Goal: Task Accomplishment & Management: Use online tool/utility

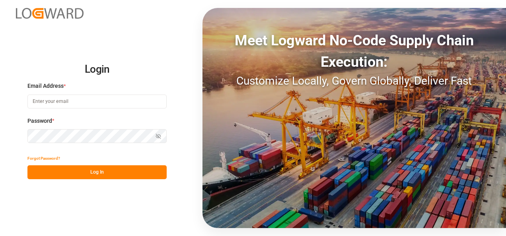
type input "[PERSON_NAME][EMAIL_ADDRESS][PERSON_NAME][DOMAIN_NAME]"
click at [93, 176] on button "Log In" at bounding box center [96, 172] width 139 height 14
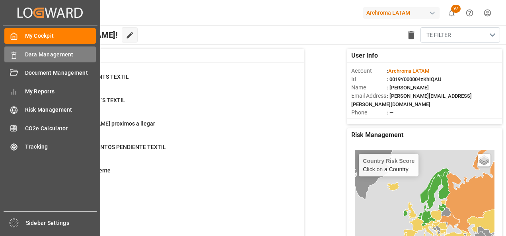
click at [13, 55] on rect at bounding box center [14, 56] width 2 height 4
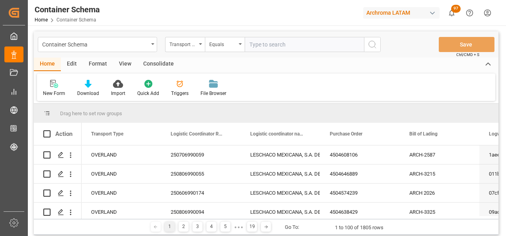
click at [191, 47] on div "Transport Type" at bounding box center [182, 43] width 27 height 9
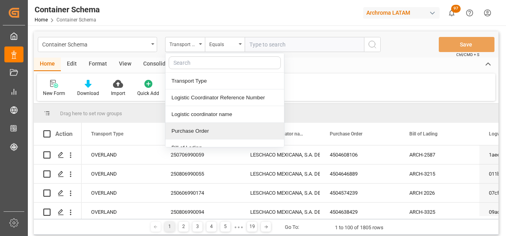
click at [188, 125] on div "Purchase Order" at bounding box center [224, 131] width 119 height 17
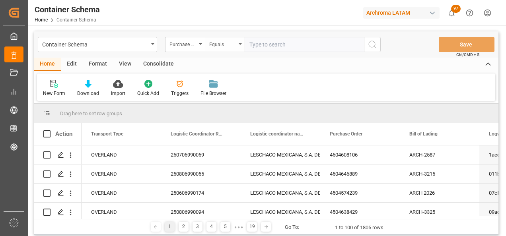
click at [221, 47] on div "Equals" at bounding box center [222, 43] width 27 height 9
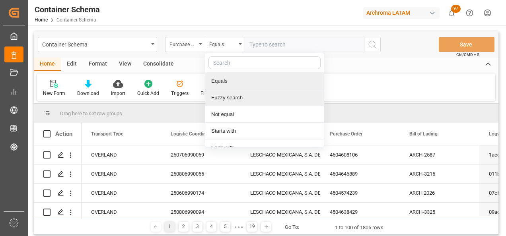
click at [231, 96] on div "Fuzzy search" at bounding box center [264, 97] width 119 height 17
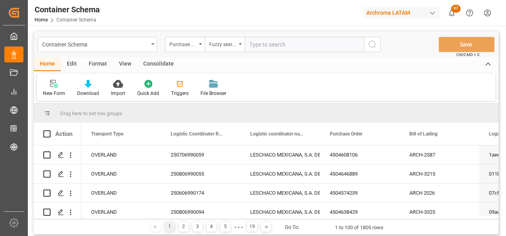
paste input "4504649440"
type input "4504649440"
click at [368, 47] on icon "search button" at bounding box center [373, 45] width 10 height 10
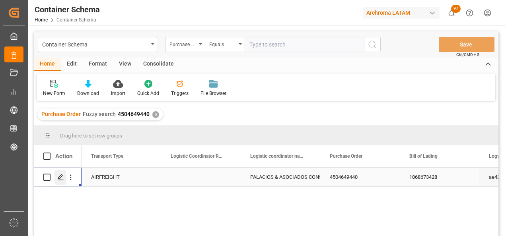
click at [61, 180] on icon "Press SPACE to select this row." at bounding box center [61, 177] width 6 height 6
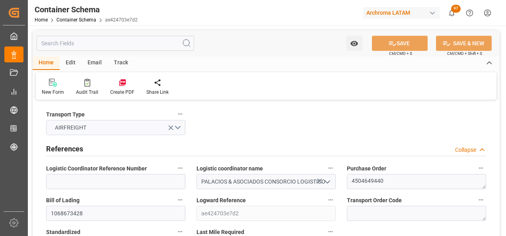
type input "0"
type input "1"
type input "2"
type input "1600"
type input "1777.4"
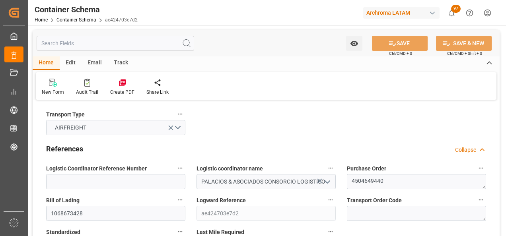
type input "DEFFO"
type input "PELIM"
type input "19.08.2025 09:30"
type input "[DATE]"
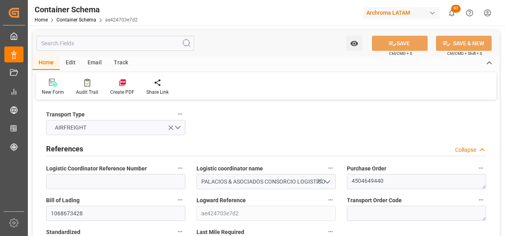
type input "[DATE]"
type input "16.08.2025 00:00"
type input "19.08.2025 00:00"
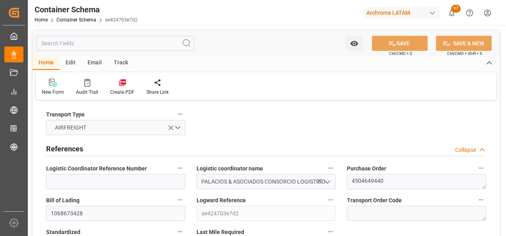
type input "19.08.2025 00:00"
click at [150, 177] on input at bounding box center [115, 181] width 139 height 15
paste input "160780"
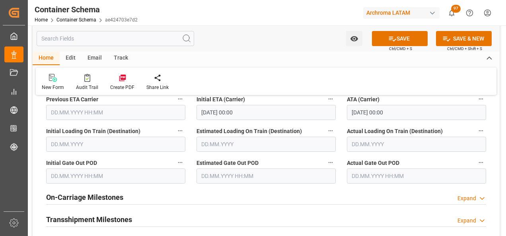
scroll to position [1034, 0]
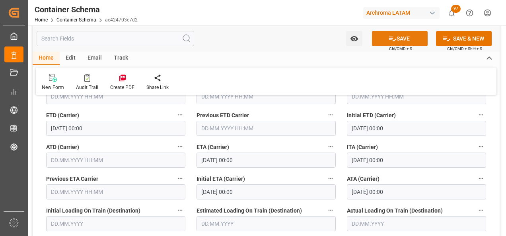
type input "160780"
click at [397, 39] on button "SAVE" at bounding box center [400, 38] width 56 height 15
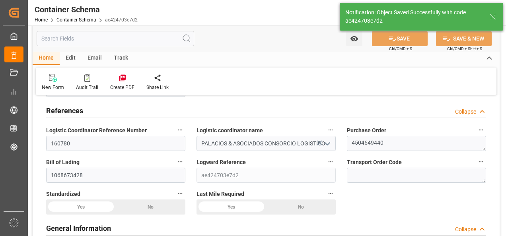
scroll to position [0, 0]
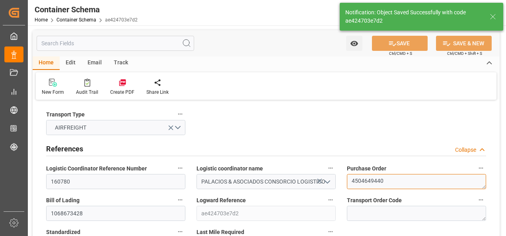
click at [364, 178] on textarea "4504649440" at bounding box center [416, 181] width 139 height 15
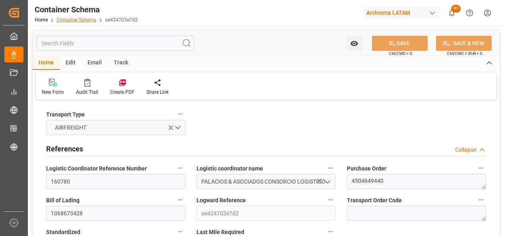
click at [84, 20] on link "Container Schema" at bounding box center [76, 20] width 40 height 6
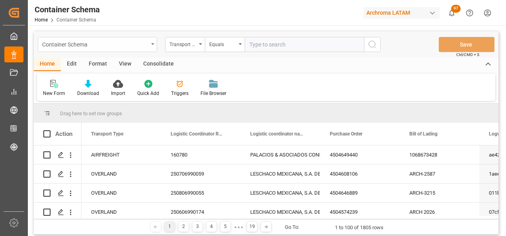
click at [141, 50] on div "Container Schema" at bounding box center [97, 44] width 119 height 15
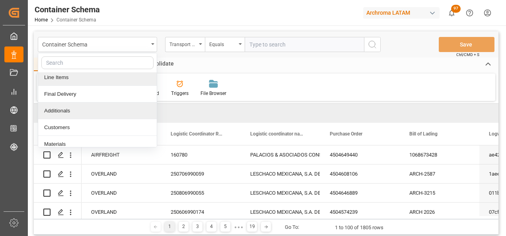
scroll to position [40, 0]
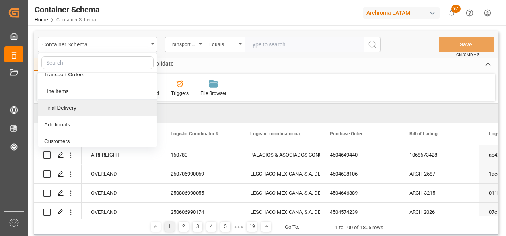
click at [102, 112] on div "Final Delivery" at bounding box center [97, 108] width 119 height 17
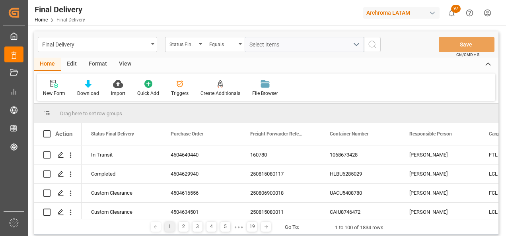
click at [200, 47] on div "Status Final Delivery" at bounding box center [185, 44] width 40 height 15
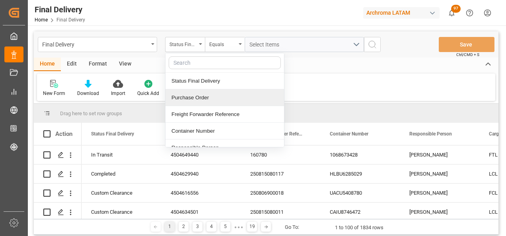
click at [204, 99] on div "Purchase Order" at bounding box center [224, 97] width 119 height 17
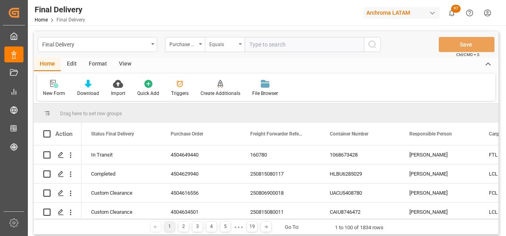
click at [228, 50] on div "Equals" at bounding box center [225, 44] width 40 height 15
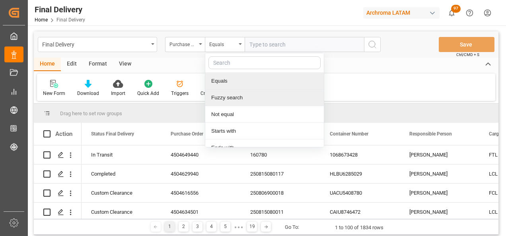
click at [237, 93] on div "Fuzzy search" at bounding box center [264, 97] width 119 height 17
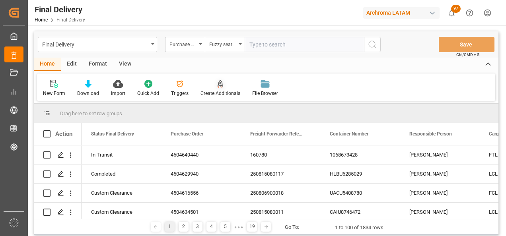
paste input "4504649440"
type input "4504649440"
click at [372, 44] on icon "search button" at bounding box center [373, 45] width 10 height 10
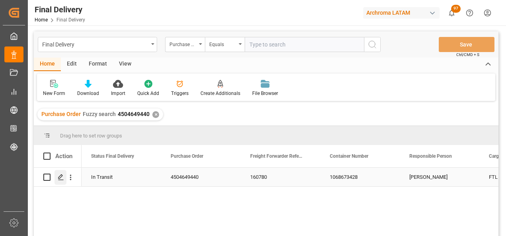
click at [60, 182] on div "Press SPACE to select this row." at bounding box center [60, 177] width 12 height 15
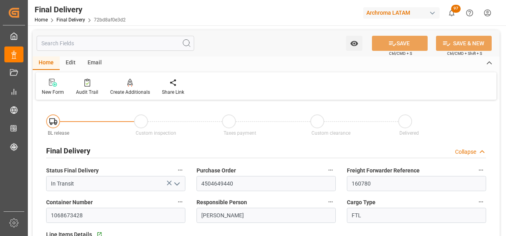
type input "[DATE]"
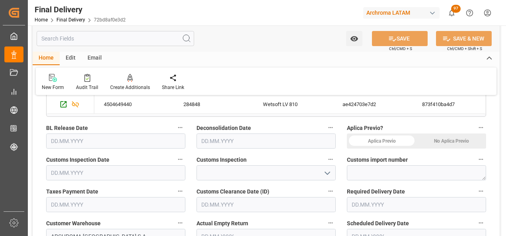
scroll to position [199, 0]
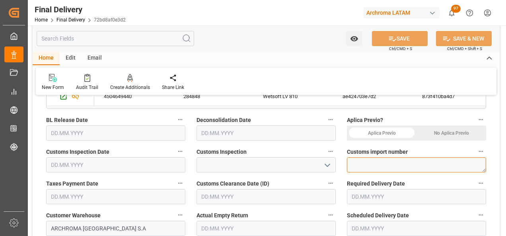
click at [368, 168] on textarea at bounding box center [416, 165] width 139 height 15
paste textarea "235-2025-10-135070-01-4-00"
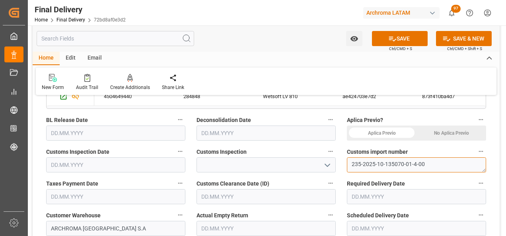
type textarea "235-2025-10-135070-01-4-00"
click at [441, 134] on div "No Aplica Previo" at bounding box center [451, 133] width 70 height 15
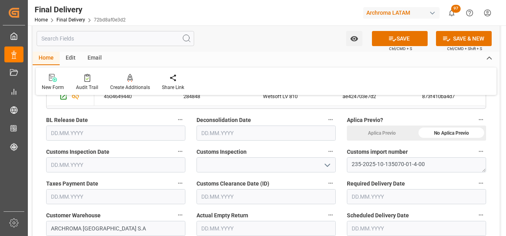
click at [325, 167] on icon "open menu" at bounding box center [328, 166] width 10 height 10
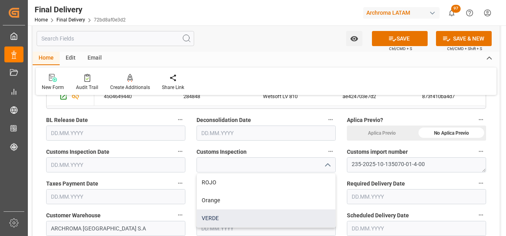
click at [288, 212] on div "VERDE" at bounding box center [266, 219] width 138 height 18
type input "VERDE"
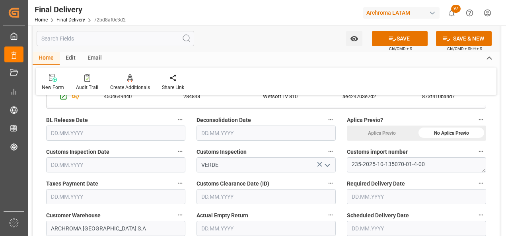
click at [114, 197] on input "text" at bounding box center [115, 196] width 139 height 15
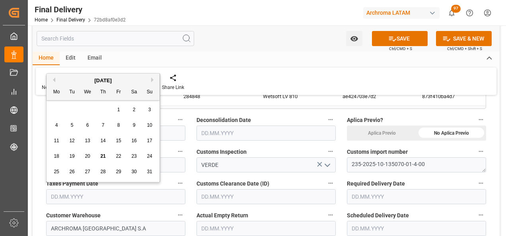
click at [102, 155] on span "21" at bounding box center [102, 157] width 5 height 6
type input "[DATE]"
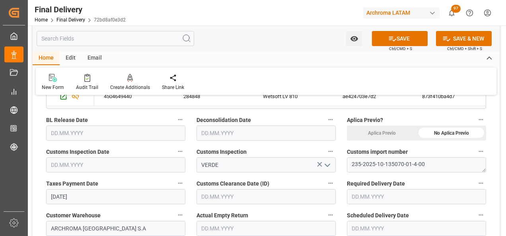
scroll to position [239, 0]
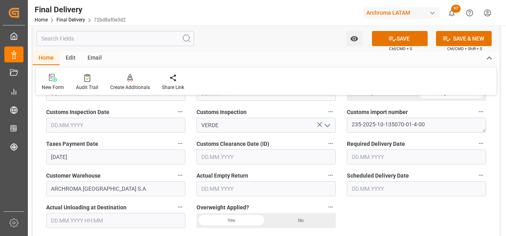
click at [416, 101] on div "No" at bounding box center [451, 93] width 70 height 15
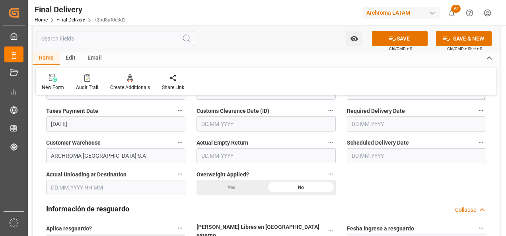
scroll to position [278, 0]
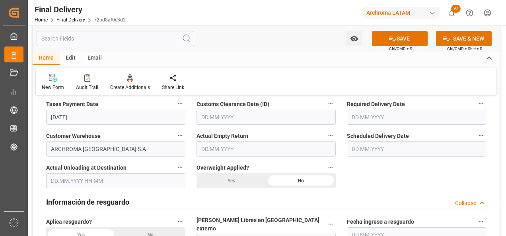
click at [363, 116] on input "text" at bounding box center [416, 117] width 139 height 15
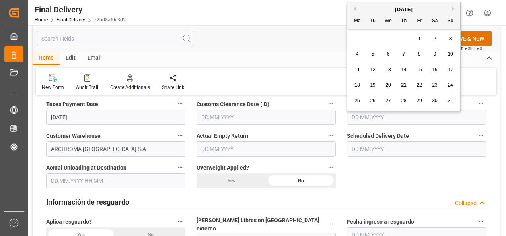
click at [355, 100] on span "25" at bounding box center [356, 101] width 5 height 6
type input "[DATE]"
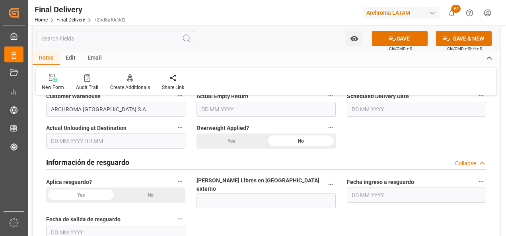
click at [416, 21] on div "No" at bounding box center [451, 13] width 70 height 15
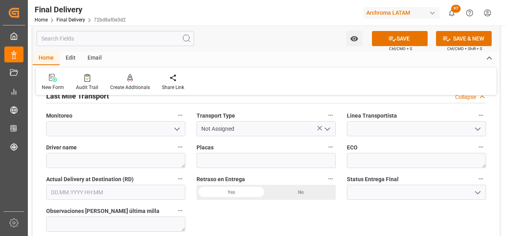
scroll to position [477, 0]
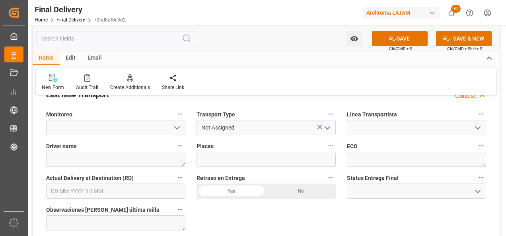
click at [476, 124] on icon "open menu" at bounding box center [478, 128] width 10 height 10
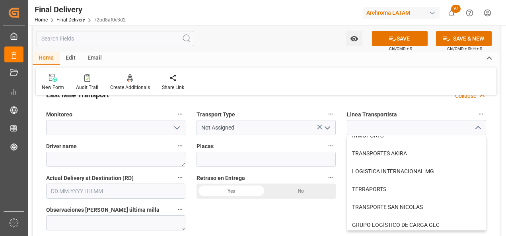
scroll to position [541, 0]
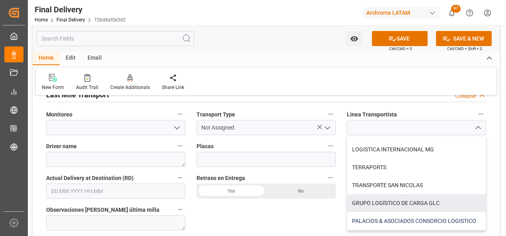
click at [388, 214] on div "PALACIOS & ASOCIADOS CONSORCIO LOGISTICO" at bounding box center [416, 221] width 138 height 18
type input "PALACIOS & ASOCIADOS CONSORCIO LOGISTICO"
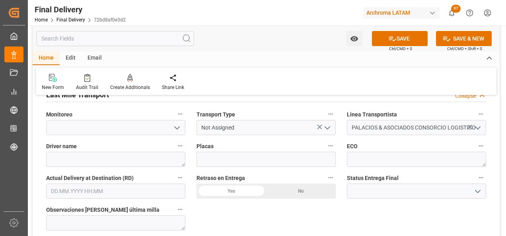
click at [329, 124] on icon "open menu" at bounding box center [328, 128] width 10 height 10
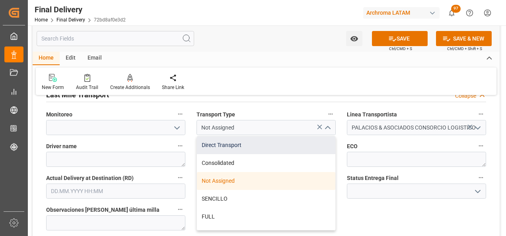
click at [239, 144] on div "Direct Transport" at bounding box center [266, 145] width 138 height 18
type input "Direct Transport"
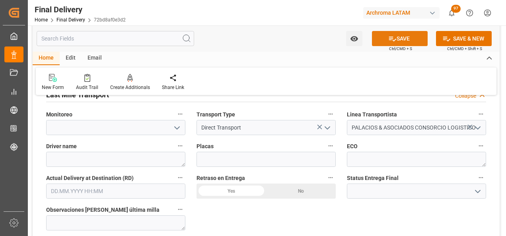
click at [408, 39] on button "SAVE" at bounding box center [400, 38] width 56 height 15
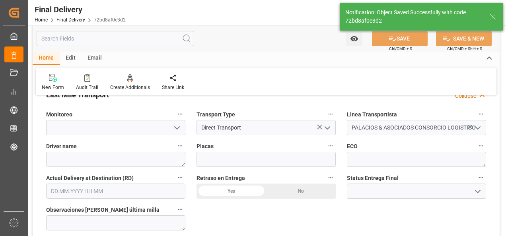
type textarea "1"
type input "Taxes paid"
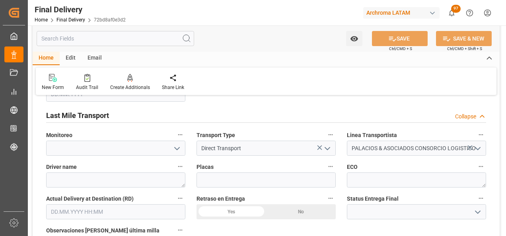
scroll to position [438, 0]
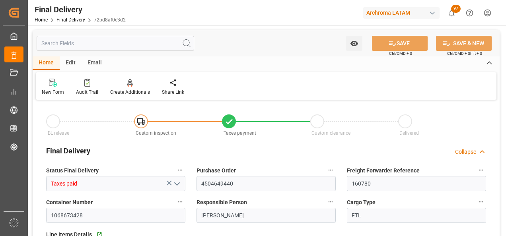
type input "[DATE]"
click at [69, 20] on link "Final Delivery" at bounding box center [70, 20] width 29 height 6
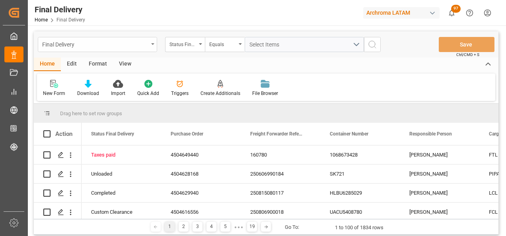
click at [149, 48] on div "Final Delivery" at bounding box center [97, 44] width 119 height 15
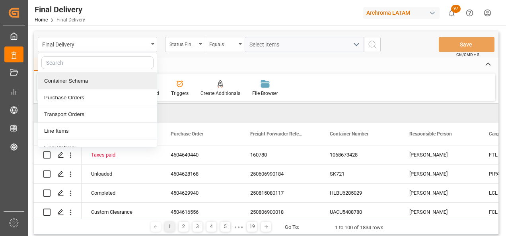
click at [106, 79] on div "Container Schema" at bounding box center [97, 81] width 119 height 17
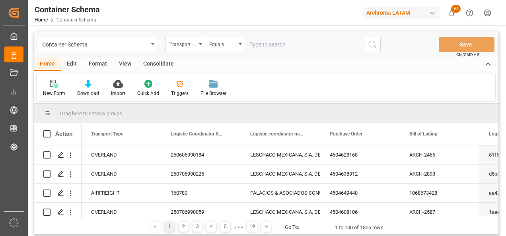
click at [197, 46] on div "Transport Type" at bounding box center [185, 44] width 40 height 15
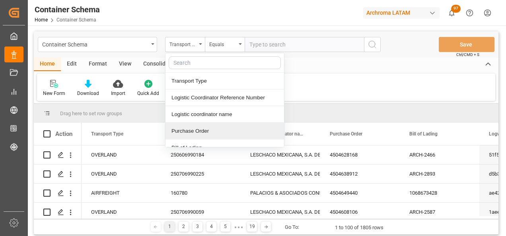
click at [193, 129] on div "Purchase Order" at bounding box center [224, 131] width 119 height 17
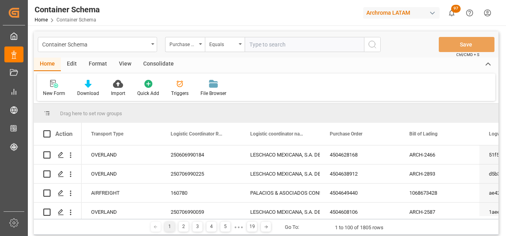
click at [224, 36] on div "Container Schema Purchase Order Equals Save Ctrl/CMD + S" at bounding box center [266, 44] width 465 height 26
click at [228, 42] on div "Equals" at bounding box center [222, 43] width 27 height 9
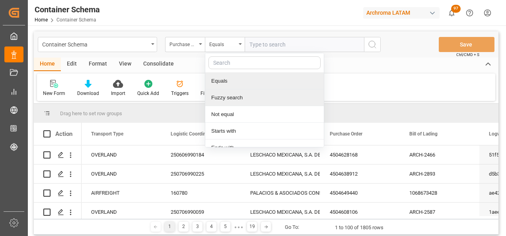
click at [245, 100] on div "Fuzzy search" at bounding box center [264, 97] width 119 height 17
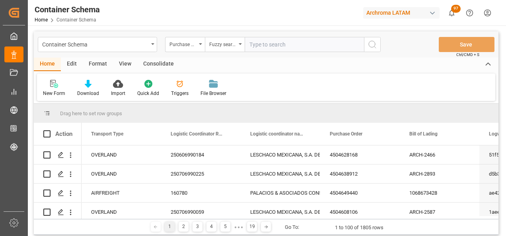
paste input "4504654248"
type input "4504654248"
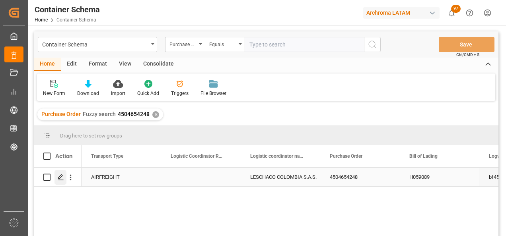
click at [60, 180] on line "Press SPACE to select this row." at bounding box center [60, 180] width 5 height 0
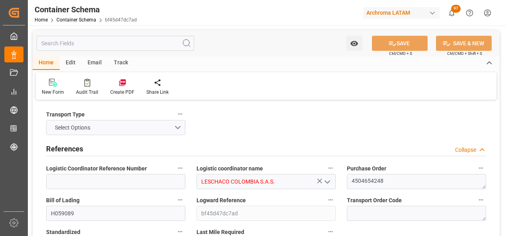
type input "0"
type input "3"
type input "1"
type input "3"
type input "700"
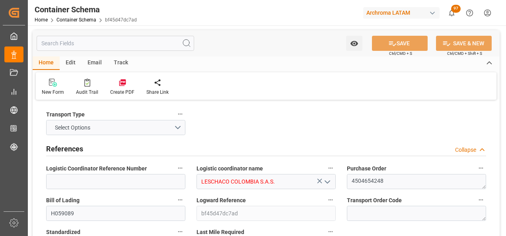
type input "747.6"
type input "COBOG"
type input "[DATE] 18:30"
type input "[DATE]"
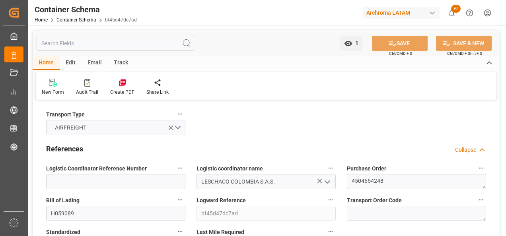
type input "[DATE]"
type input "[DATE] 00:00"
type input "[DATE] 18:30"
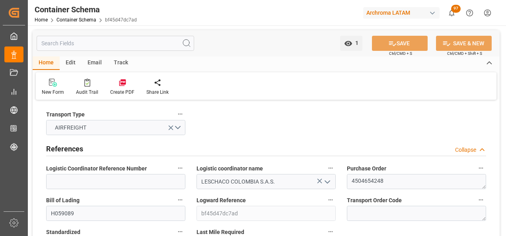
type input "[DATE] 18:30"
click at [91, 63] on div "Email" at bounding box center [95, 63] width 26 height 14
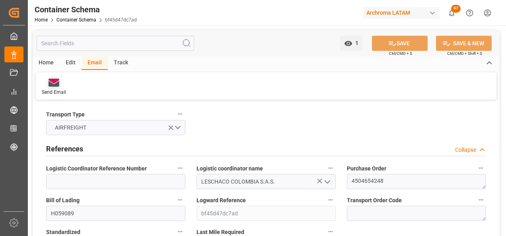
click at [51, 90] on div "Send Email" at bounding box center [54, 92] width 24 height 7
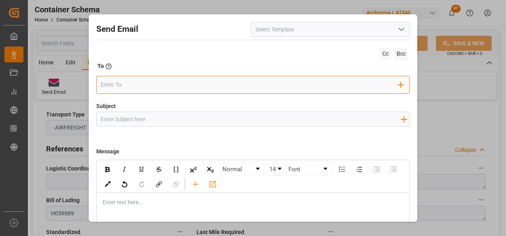
click at [155, 86] on input "email" at bounding box center [250, 85] width 298 height 12
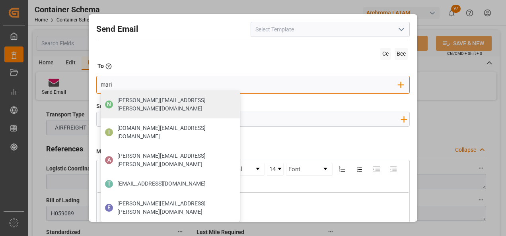
type input "maria"
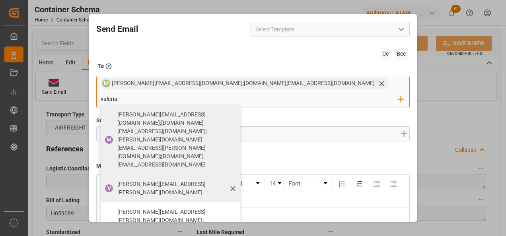
type input "valeria"
click at [234, 180] on span "[PERSON_NAME][EMAIL_ADDRESS][PERSON_NAME][DOMAIN_NAME]" at bounding box center [175, 188] width 117 height 17
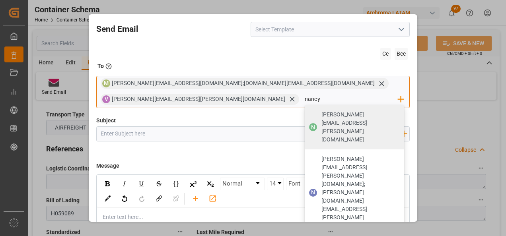
type input "[PERSON_NAME][EMAIL_ADDRESS][PERSON_NAME][DOMAIN_NAME]"
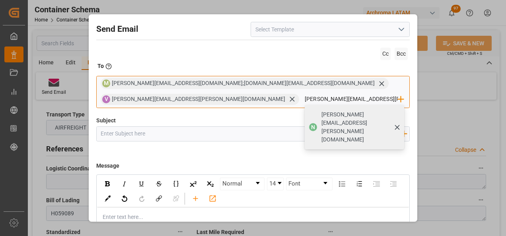
click at [321, 115] on span "[PERSON_NAME][EMAIL_ADDRESS][PERSON_NAME][DOMAIN_NAME]" at bounding box center [359, 127] width 77 height 33
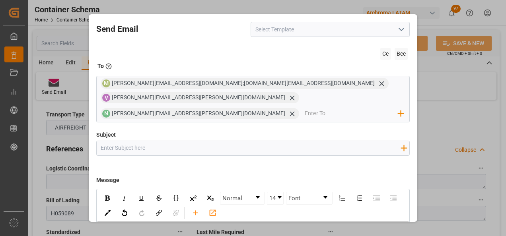
click at [194, 141] on input "Subject" at bounding box center [251, 148] width 308 height 14
paste input "PO 4504654248 //TE//AIR// LOGWARD STATUS//ARCHROMA TEXTILE EFFECTS (TH)//ARCHRO…"
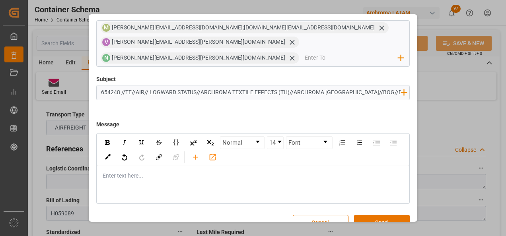
scroll to position [57, 0]
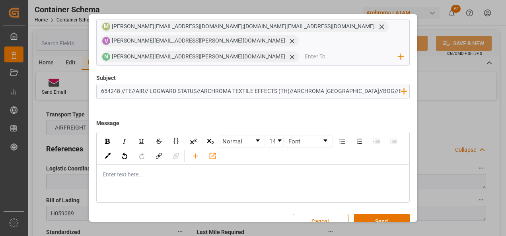
type input "PO 4504654248 //TE//AIR// LOGWARD STATUS//ARCHROMA TEXTILE EFFECTS (TH)//ARCHRO…"
click at [152, 171] on div "rdw-editor" at bounding box center [253, 175] width 301 height 8
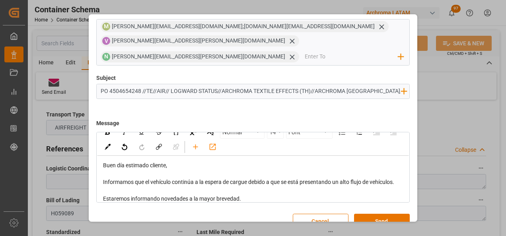
scroll to position [33, 0]
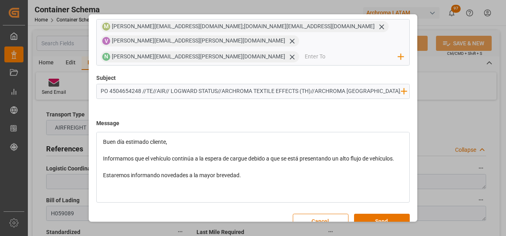
click at [259, 188] on div "rdw-editor" at bounding box center [253, 192] width 301 height 8
click at [218, 172] on span "Estaremos informando novedades a la mayor brevedad." at bounding box center [172, 175] width 138 height 6
click at [159, 180] on div "rdw-editor" at bounding box center [253, 184] width 301 height 8
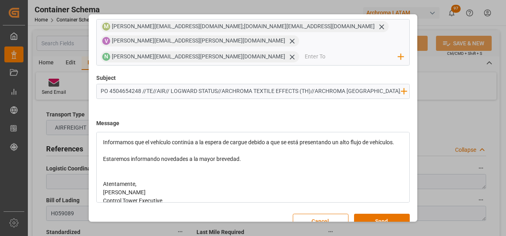
scroll to position [58, 0]
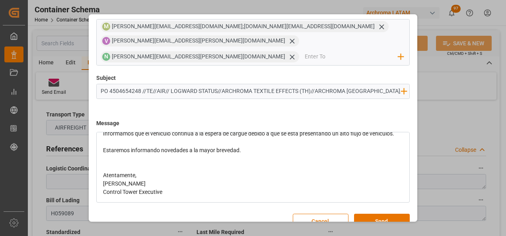
click at [160, 171] on div "Atentamente," at bounding box center [253, 175] width 301 height 8
click at [383, 214] on button "Send" at bounding box center [382, 221] width 56 height 15
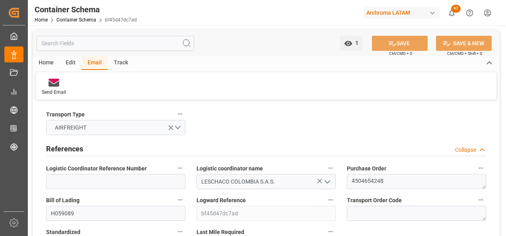
scroll to position [43, 0]
click at [92, 20] on link "Container Schema" at bounding box center [76, 20] width 40 height 6
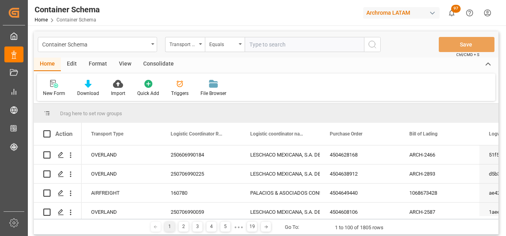
click at [152, 48] on div "Container Schema" at bounding box center [97, 44] width 119 height 15
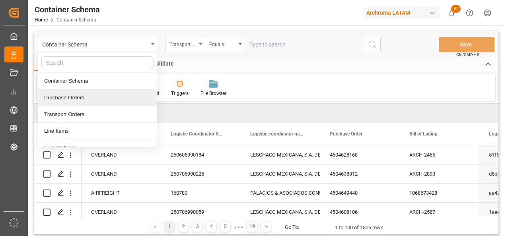
click at [92, 103] on div "Purchase Orders" at bounding box center [97, 97] width 119 height 17
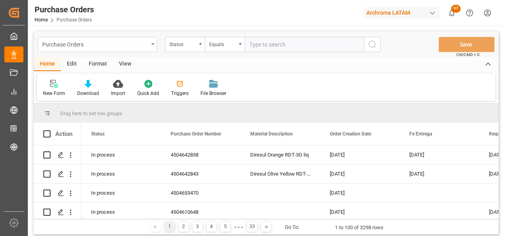
click at [144, 46] on div "Purchase Orders" at bounding box center [95, 44] width 106 height 10
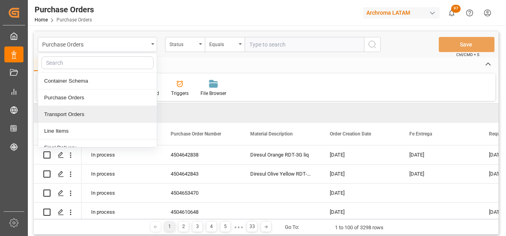
click at [99, 130] on div "Line Items" at bounding box center [97, 131] width 119 height 17
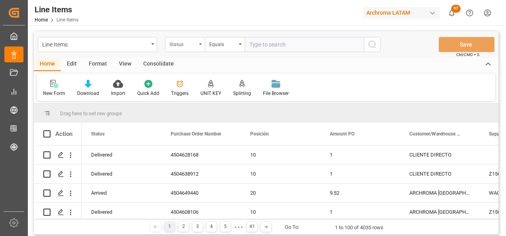
click at [197, 47] on div "Status" at bounding box center [185, 44] width 40 height 15
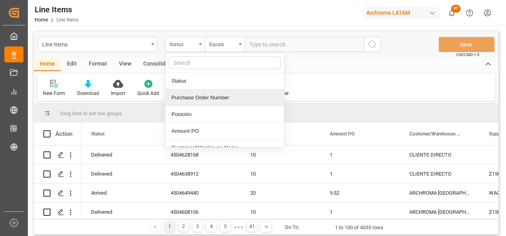
click at [196, 99] on div "Purchase Order Number" at bounding box center [224, 97] width 119 height 17
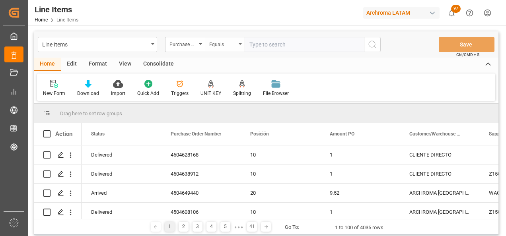
click at [222, 44] on div "Equals" at bounding box center [222, 43] width 27 height 9
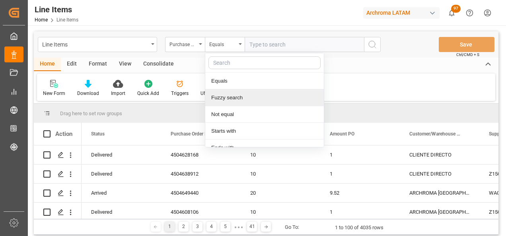
click at [240, 98] on div "Fuzzy search" at bounding box center [264, 97] width 119 height 17
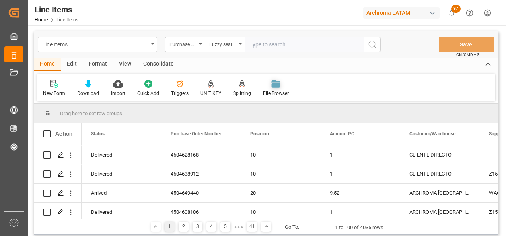
paste input "4504631719"
type input "4504631719"
click at [371, 46] on icon "search button" at bounding box center [373, 45] width 10 height 10
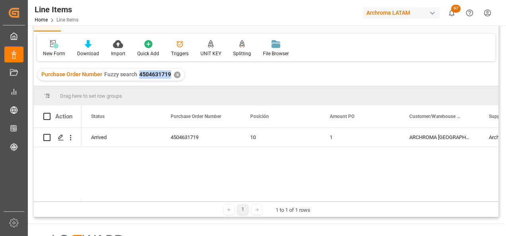
drag, startPoint x: 138, startPoint y: 74, endPoint x: 170, endPoint y: 71, distance: 32.3
click at [170, 71] on div "Purchase Order Number Fuzzy search 4504631719 ✕" at bounding box center [110, 75] width 147 height 12
copy span "4504631719"
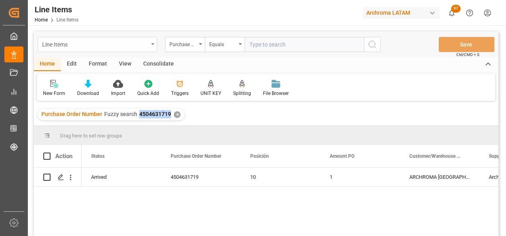
click at [151, 48] on div "Line Items" at bounding box center [97, 44] width 119 height 15
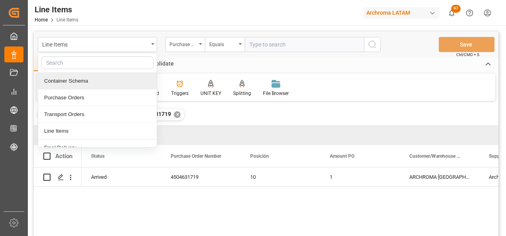
click at [83, 85] on div "Container Schema" at bounding box center [97, 81] width 119 height 17
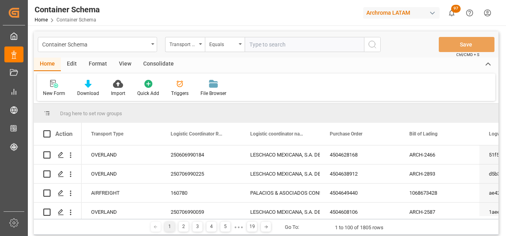
click at [197, 49] on div "Transport Type" at bounding box center [185, 44] width 40 height 15
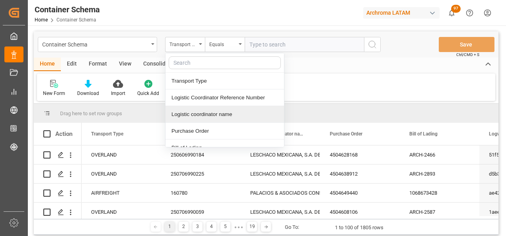
click at [205, 127] on div "Purchase Order" at bounding box center [224, 131] width 119 height 17
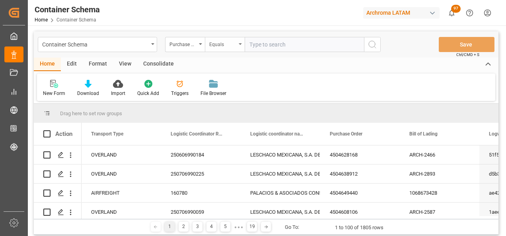
click at [236, 43] on div "Equals" at bounding box center [222, 43] width 27 height 9
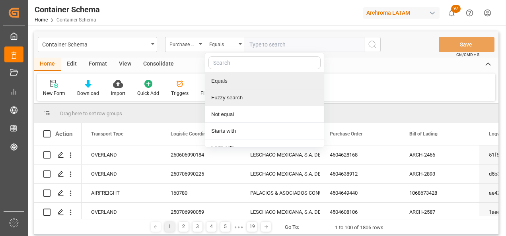
click at [242, 94] on div "Fuzzy search" at bounding box center [264, 97] width 119 height 17
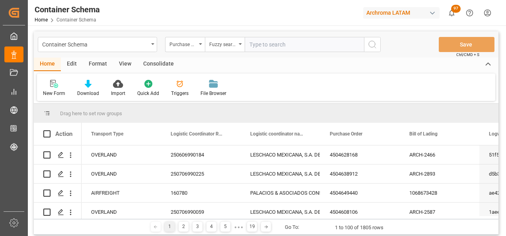
paste input "4504631719"
type input "4504631719"
click at [370, 43] on icon "search button" at bounding box center [373, 45] width 10 height 10
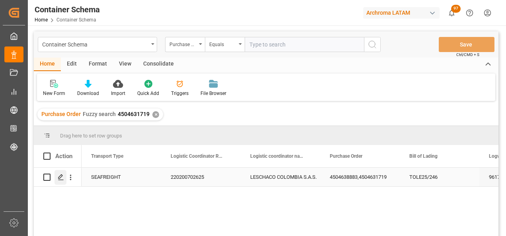
click at [62, 180] on line "Press SPACE to select this row." at bounding box center [60, 180] width 5 height 0
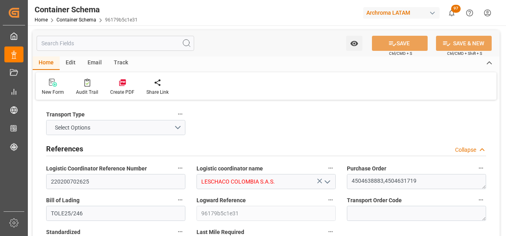
type input "15"
type input "3"
type input "2"
type input "26"
type input "9400"
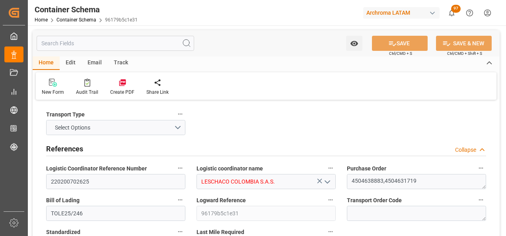
type input "10485"
type input "ONE"
type input "Ocean Network Express"
type input "PECLL"
type input "COBUN"
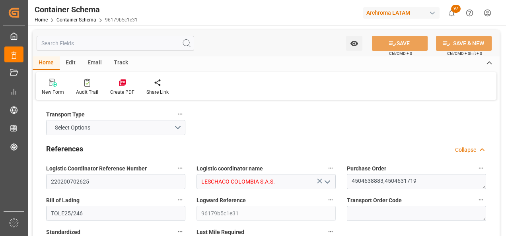
type input "COBUN"
type input "9975612"
type input "[DATE] 18:00"
type input "[DATE]"
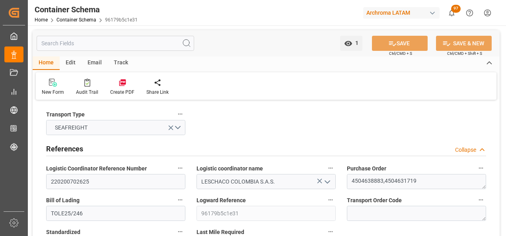
type input "[DATE]"
type input "[DATE] 00:00"
type input "[DATE] 06:15"
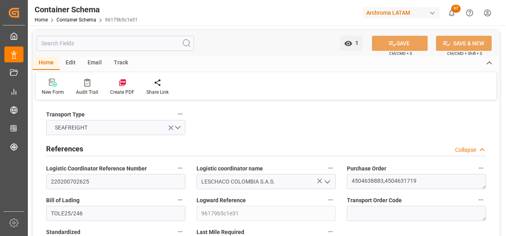
type input "[DATE] 00:00"
type input "[DATE] 18:00"
type input "[DATE] 00:00"
type input "[DATE] 18:00"
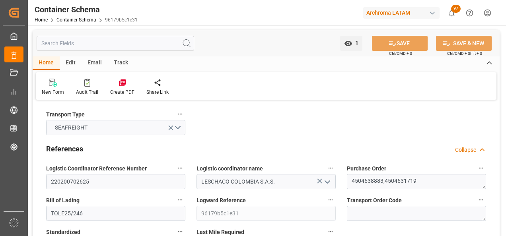
type input "[DATE] 00:00"
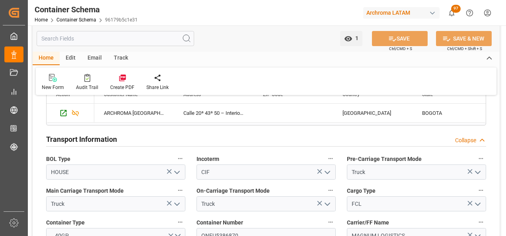
scroll to position [716, 0]
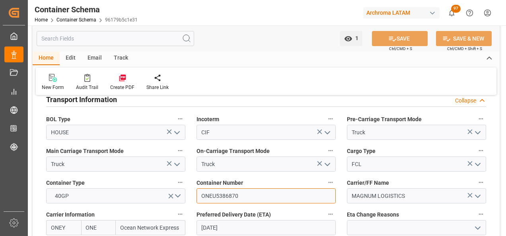
click at [229, 193] on input "ONEU5386870" at bounding box center [265, 196] width 139 height 15
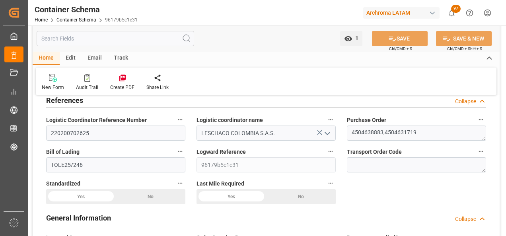
scroll to position [0, 0]
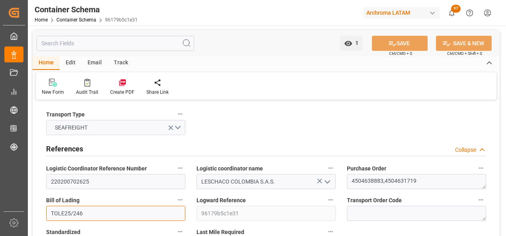
click at [64, 212] on input "TOLE25/246" at bounding box center [115, 213] width 139 height 15
drag, startPoint x: 84, startPoint y: 213, endPoint x: 48, endPoint y: 212, distance: 35.8
click at [48, 212] on input "TOLE25/246" at bounding box center [115, 213] width 139 height 15
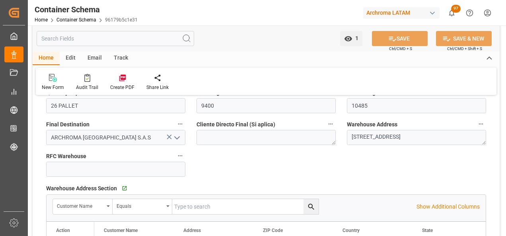
scroll to position [477, 0]
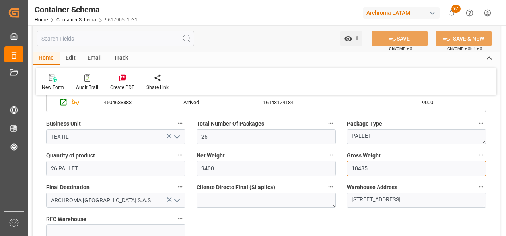
click at [356, 170] on input "10485" at bounding box center [416, 168] width 139 height 15
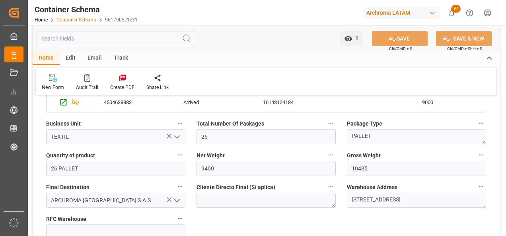
click at [80, 20] on link "Container Schema" at bounding box center [76, 20] width 40 height 6
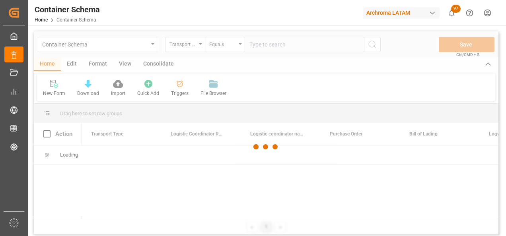
click at [151, 45] on div at bounding box center [266, 146] width 465 height 231
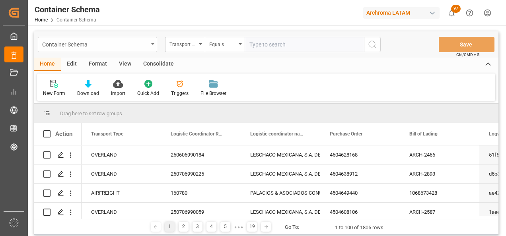
click at [154, 49] on div "Container Schema" at bounding box center [97, 44] width 119 height 15
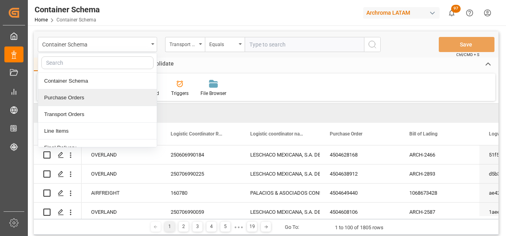
click at [107, 94] on div "Purchase Orders" at bounding box center [97, 97] width 119 height 17
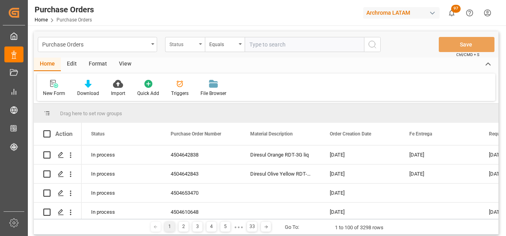
click at [196, 48] on div "Status" at bounding box center [185, 44] width 40 height 15
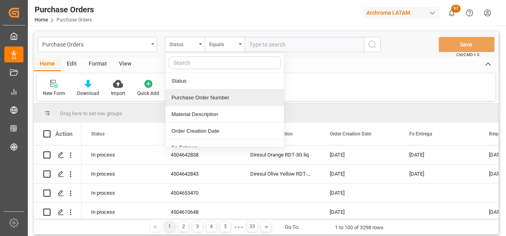
click at [194, 97] on div "Purchase Order Number" at bounding box center [224, 97] width 119 height 17
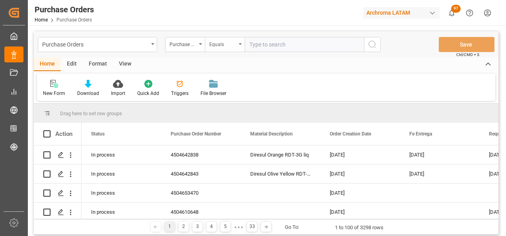
click at [217, 45] on div "Equals" at bounding box center [222, 43] width 27 height 9
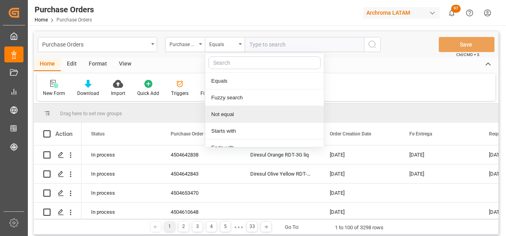
scroll to position [59, 0]
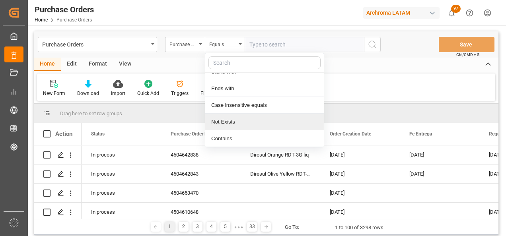
click at [235, 137] on div "Contains" at bounding box center [264, 138] width 119 height 17
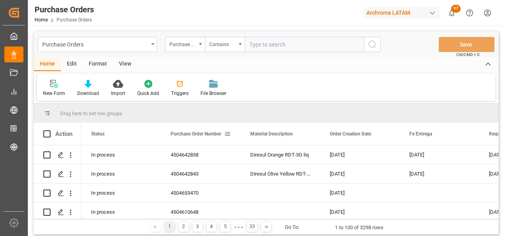
paste input "4504631719, 4504638883"
click at [286, 45] on input "4504631719, 4504638883" at bounding box center [304, 44] width 119 height 15
click at [284, 45] on input "4504631719, 4504638883" at bounding box center [304, 44] width 119 height 15
type input "4504631719,4504638883"
click at [377, 44] on icon "search button" at bounding box center [373, 45] width 10 height 10
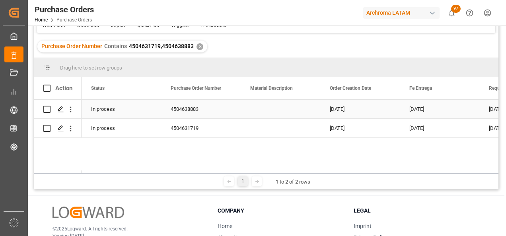
scroll to position [80, 0]
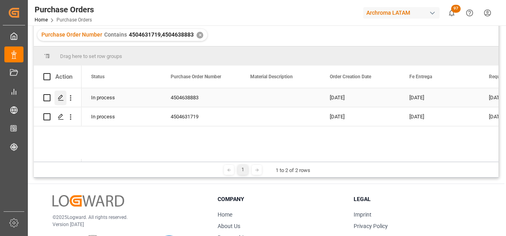
click at [62, 99] on icon "Press SPACE to select this row." at bounding box center [61, 98] width 6 height 6
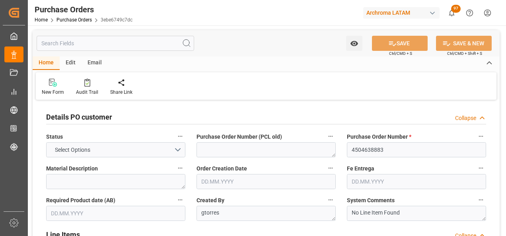
type input "1"
type input "[DATE]"
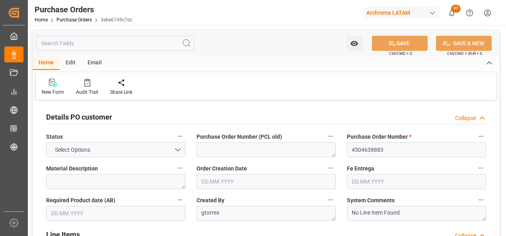
type input "[DATE]"
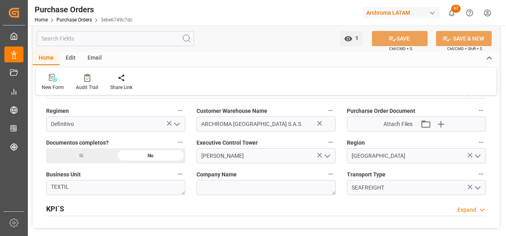
scroll to position [557, 0]
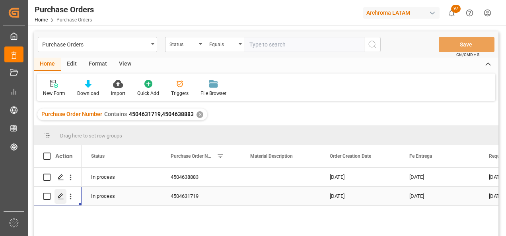
click at [60, 200] on div "Press SPACE to select this row." at bounding box center [60, 196] width 12 height 15
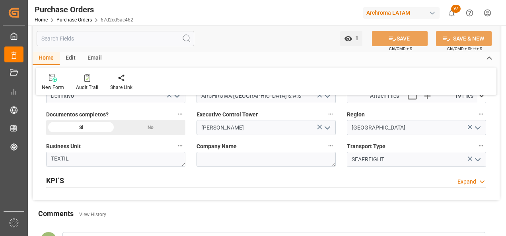
scroll to position [557, 0]
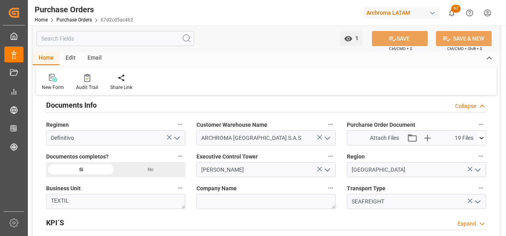
click at [484, 135] on icon at bounding box center [481, 138] width 8 height 8
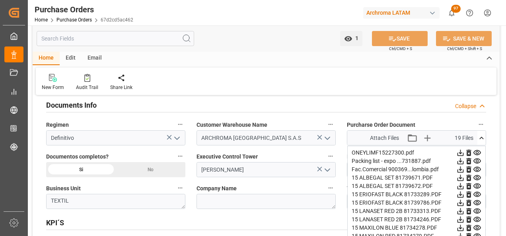
click at [464, 152] on icon at bounding box center [460, 153] width 6 height 6
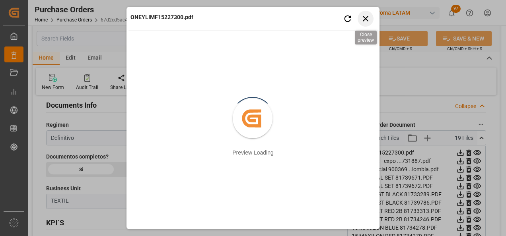
click at [363, 15] on icon "button" at bounding box center [366, 19] width 10 height 10
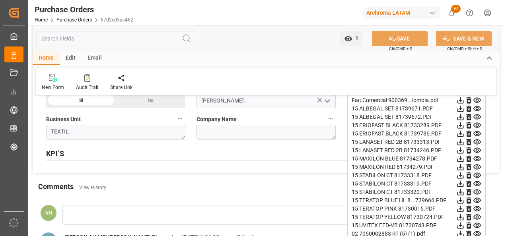
scroll to position [636, 0]
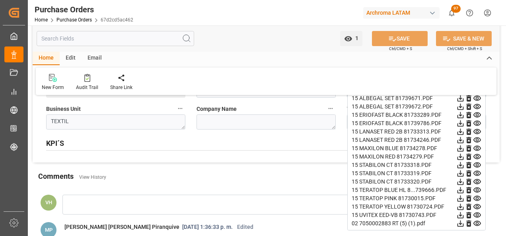
click at [464, 222] on icon at bounding box center [460, 224] width 6 height 6
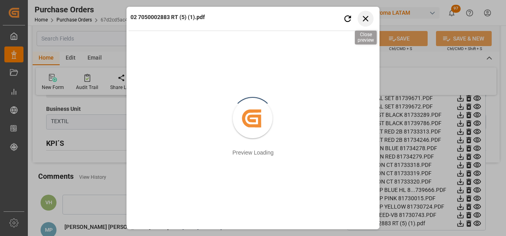
click at [366, 22] on icon "button" at bounding box center [366, 19] width 10 height 10
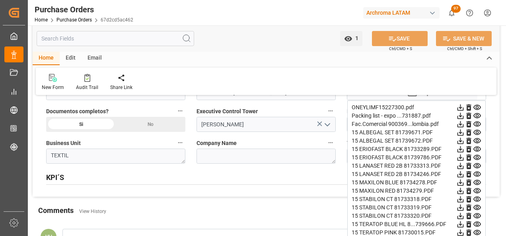
scroll to position [557, 0]
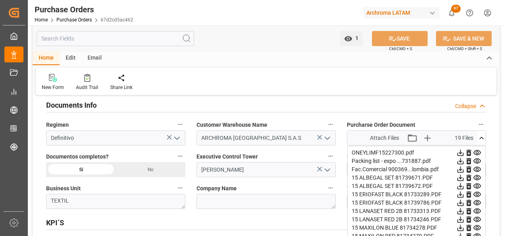
click at [464, 161] on icon at bounding box center [460, 161] width 6 height 6
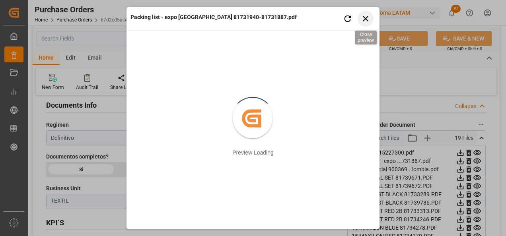
click at [366, 21] on icon "button" at bounding box center [366, 19] width 10 height 10
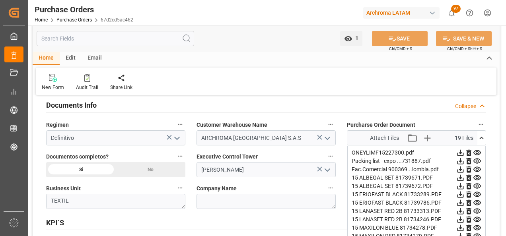
click at [459, 161] on icon at bounding box center [460, 161] width 8 height 8
click at [464, 169] on icon at bounding box center [460, 170] width 6 height 6
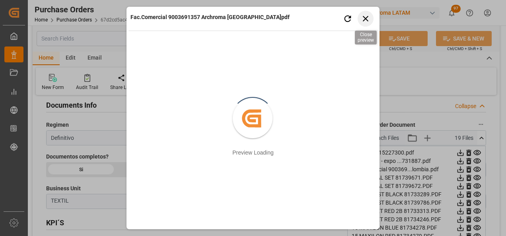
click at [364, 22] on icon "button" at bounding box center [366, 19] width 10 height 10
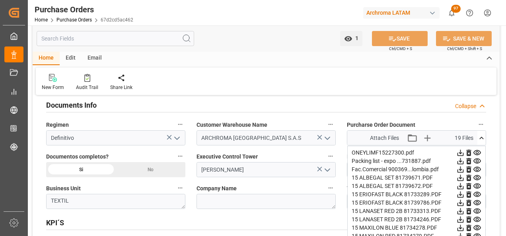
click at [461, 170] on icon at bounding box center [460, 170] width 6 height 6
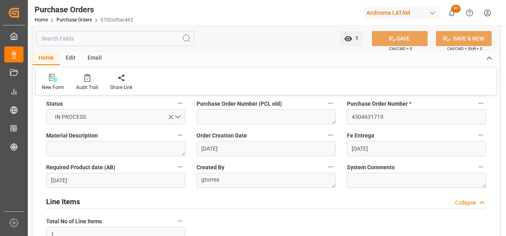
scroll to position [0, 0]
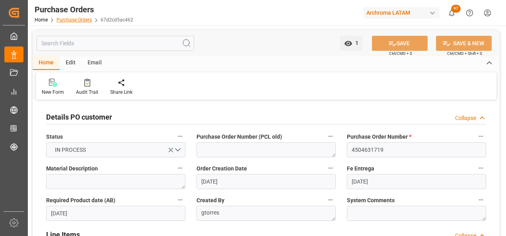
click at [80, 21] on link "Purchase Orders" at bounding box center [73, 20] width 35 height 6
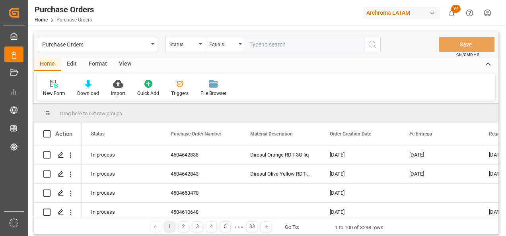
click at [150, 50] on div "Purchase Orders" at bounding box center [97, 44] width 119 height 15
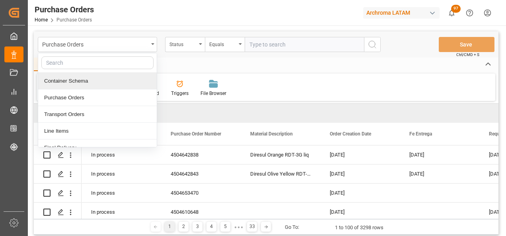
click at [101, 81] on div "Container Schema" at bounding box center [97, 81] width 119 height 17
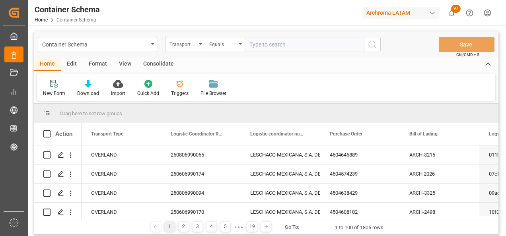
click at [177, 46] on div "Transport Type" at bounding box center [182, 43] width 27 height 9
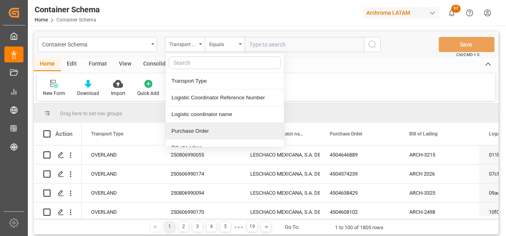
click at [198, 128] on div "Purchase Order" at bounding box center [224, 131] width 119 height 17
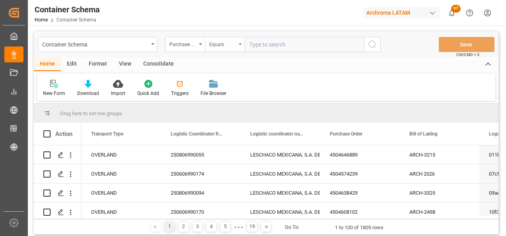
click at [219, 39] on div "Equals" at bounding box center [222, 43] width 27 height 9
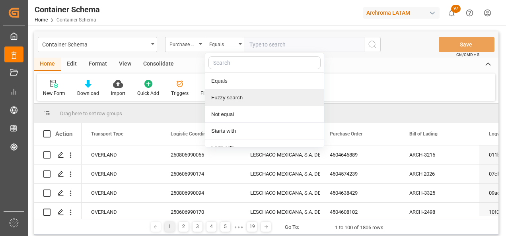
click at [230, 97] on div "Fuzzy search" at bounding box center [264, 97] width 119 height 17
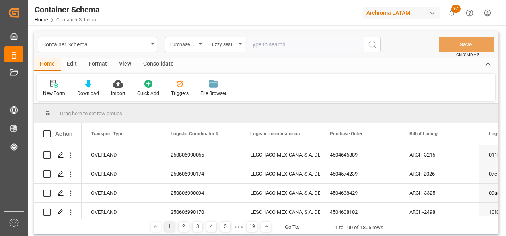
paste input "4504653908"
type input "4504653908"
click at [372, 46] on icon "search button" at bounding box center [373, 45] width 10 height 10
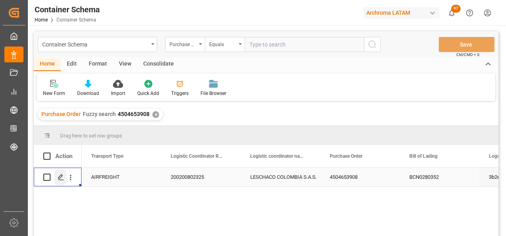
click at [62, 180] on icon "Press SPACE to select this row." at bounding box center [61, 177] width 6 height 6
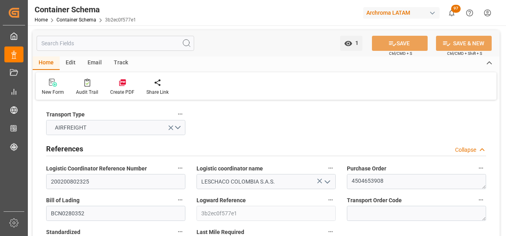
type input "0"
type input "3"
type input "1"
type input "10"
type input "600"
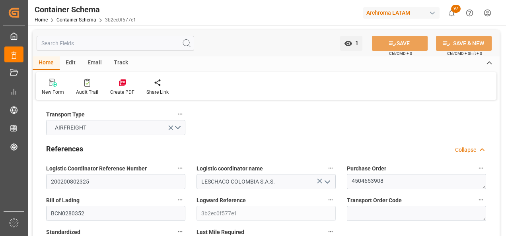
type input "677.95"
type input "NOEPA"
type input "COBOG"
type input "[DATE] 08:45"
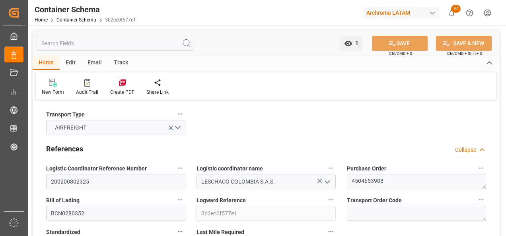
type input "[DATE]"
type input "[DATE] 00:00"
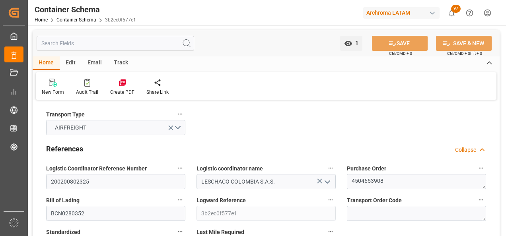
type input "[DATE] 00:00"
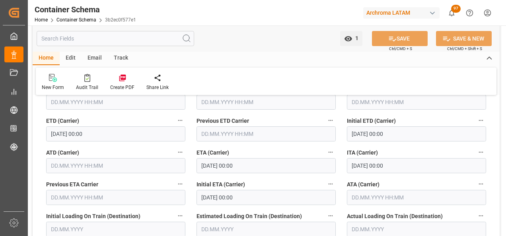
scroll to position [1074, 0]
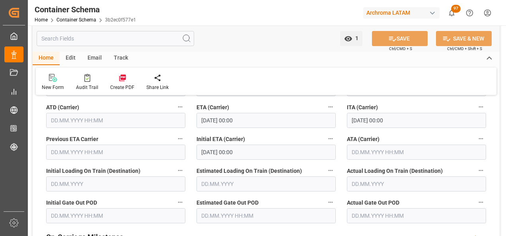
click at [373, 154] on input "text" at bounding box center [416, 152] width 139 height 15
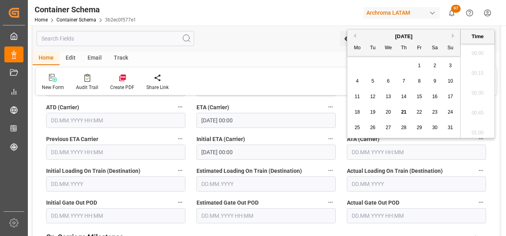
scroll to position [1395, 0]
click at [403, 109] on span "21" at bounding box center [403, 112] width 5 height 6
click at [472, 124] on li "18:30" at bounding box center [478, 131] width 34 height 20
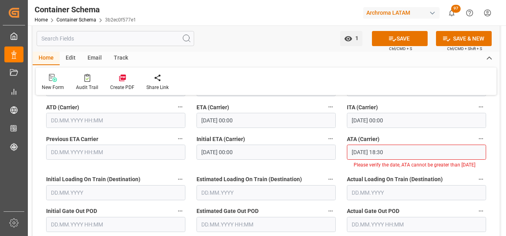
click at [403, 152] on input "[DATE] 18:30" at bounding box center [416, 152] width 139 height 15
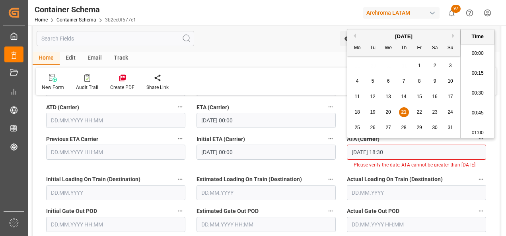
scroll to position [1435, 0]
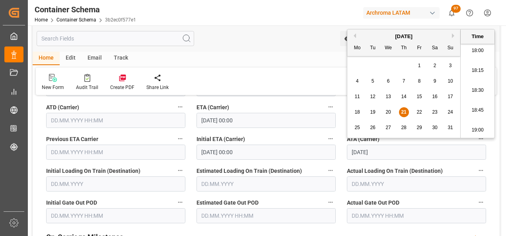
type input "[DATE] 00:00"
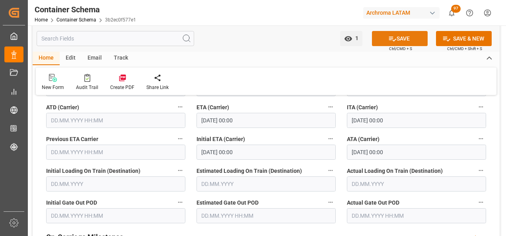
click at [391, 37] on icon at bounding box center [392, 39] width 8 height 8
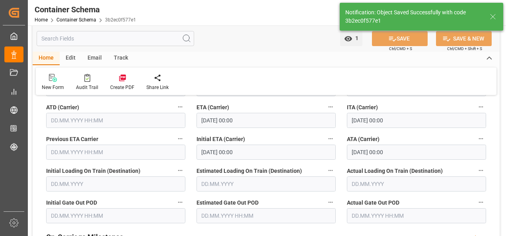
click at [93, 56] on div "Email" at bounding box center [95, 59] width 26 height 14
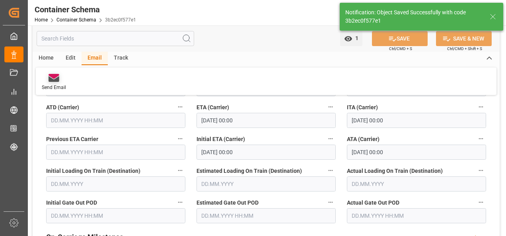
click at [62, 81] on div at bounding box center [54, 78] width 24 height 8
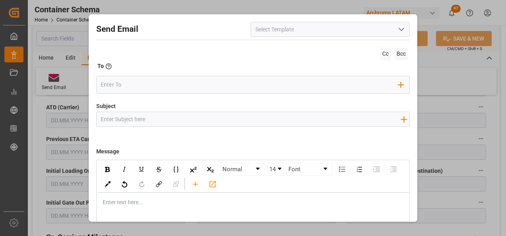
click at [402, 35] on button "open menu" at bounding box center [401, 29] width 12 height 12
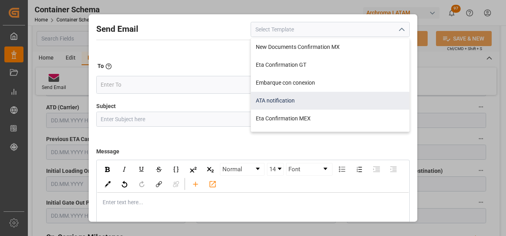
click at [308, 103] on div "ATA notification" at bounding box center [330, 101] width 158 height 18
type input "ATA notification"
type input "Aviso de llegada | PO {{purchaseOrder}} | BL {{bookingNumber}} | Contenedor {{c…"
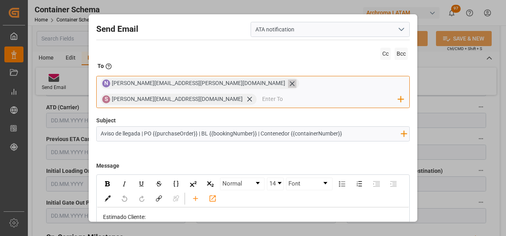
click at [290, 85] on icon at bounding box center [292, 83] width 5 height 5
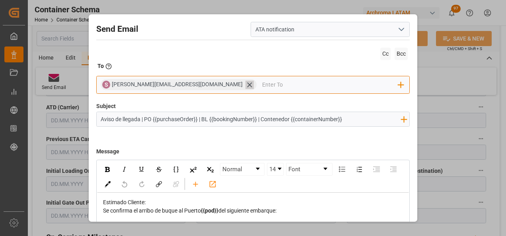
click at [245, 85] on icon at bounding box center [249, 85] width 8 height 8
click at [189, 85] on input "email" at bounding box center [250, 85] width 298 height 12
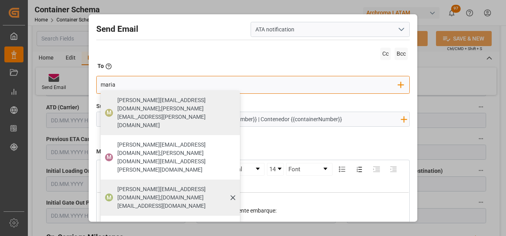
type input "maria"
click at [179, 183] on div "[PERSON_NAME][EMAIL_ADDRESS][DOMAIN_NAME];[DOMAIN_NAME][EMAIL_ADDRESS][DOMAIN_N…" at bounding box center [176, 198] width 123 height 31
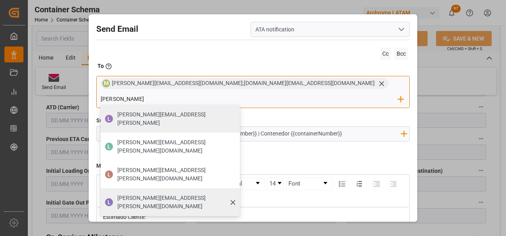
type input "[PERSON_NAME]"
click at [234, 194] on span "[PERSON_NAME][EMAIL_ADDRESS][PERSON_NAME][DOMAIN_NAME]" at bounding box center [175, 202] width 117 height 17
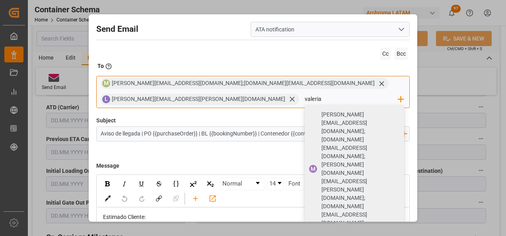
type input "valeria"
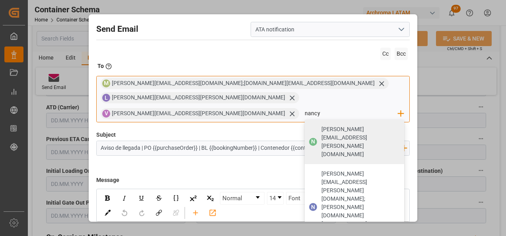
type input "[PERSON_NAME][EMAIL_ADDRESS][PERSON_NAME][DOMAIN_NAME]"
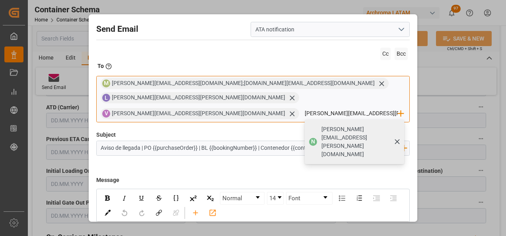
click at [321, 125] on span "[PERSON_NAME][EMAIL_ADDRESS][PERSON_NAME][DOMAIN_NAME]" at bounding box center [359, 141] width 77 height 33
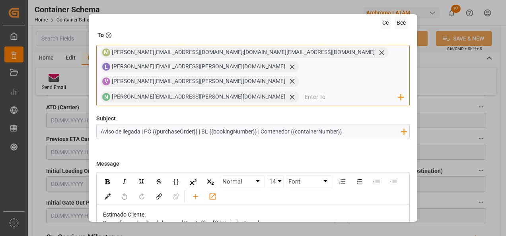
scroll to position [17, 0]
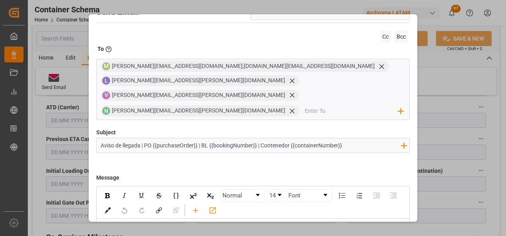
drag, startPoint x: 345, startPoint y: 118, endPoint x: 263, endPoint y: 118, distance: 81.9
click at [263, 138] on input "Aviso de llegada | PO {{purchaseOrder}} | BL {{bookingNumber}} | Contenedor {{c…" at bounding box center [251, 145] width 308 height 14
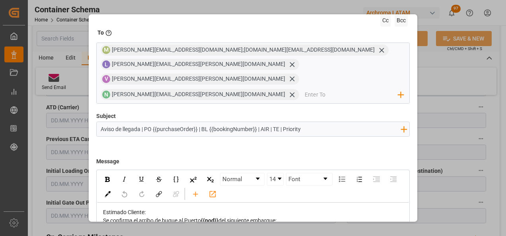
scroll to position [57, 0]
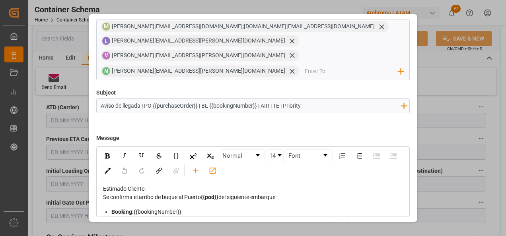
type input "Aviso de llegada | PO {{purchaseOrder}} | BL {{bookingNumber}} | AIR | TE | Pri…"
click at [379, 228] on button "Send" at bounding box center [382, 235] width 56 height 15
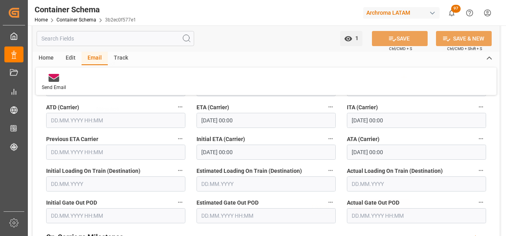
scroll to position [43, 0]
